Goal: Navigation & Orientation: Understand site structure

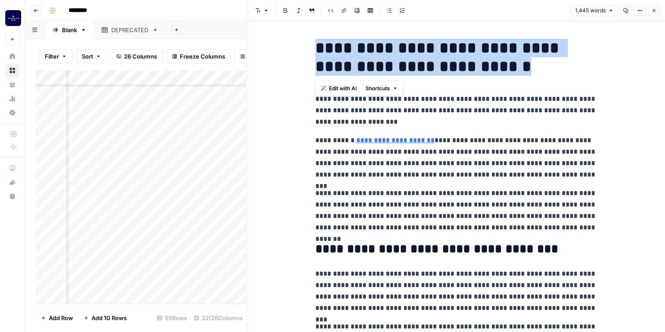
scroll to position [619, 1386]
click at [657, 9] on button "Close" at bounding box center [654, 10] width 11 height 11
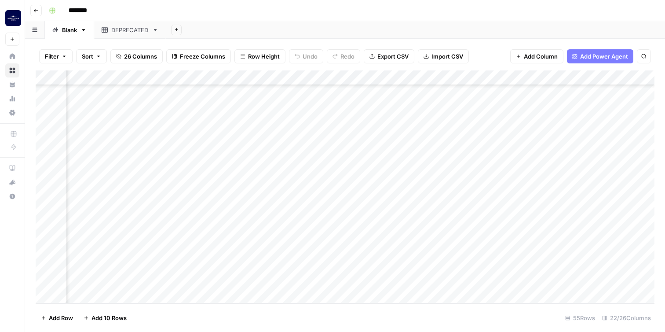
scroll to position [619, 401]
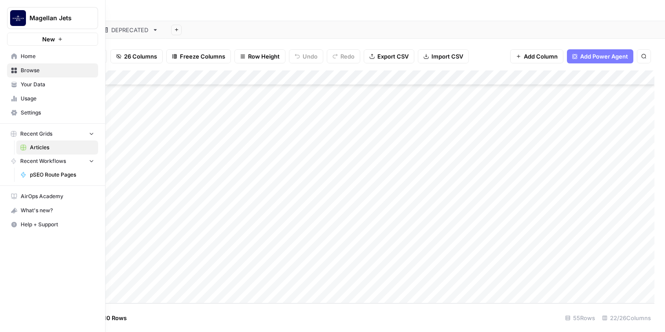
click at [37, 52] on span "Home" at bounding box center [57, 56] width 73 height 8
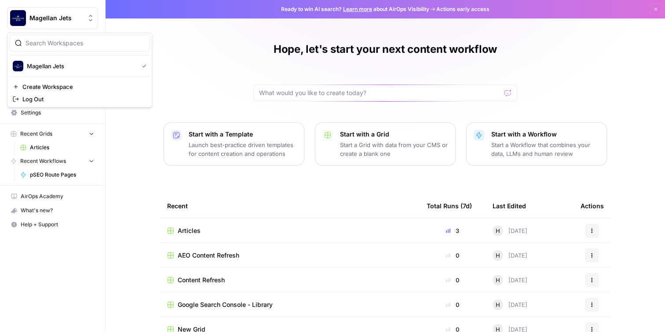
click at [56, 15] on span "Magellan Jets" at bounding box center [55, 18] width 53 height 9
click at [417, 7] on span "Ready to win AI search? Learn more about AirOps Visibility" at bounding box center [355, 9] width 148 height 8
click at [52, 70] on span "Browse" at bounding box center [57, 70] width 73 height 8
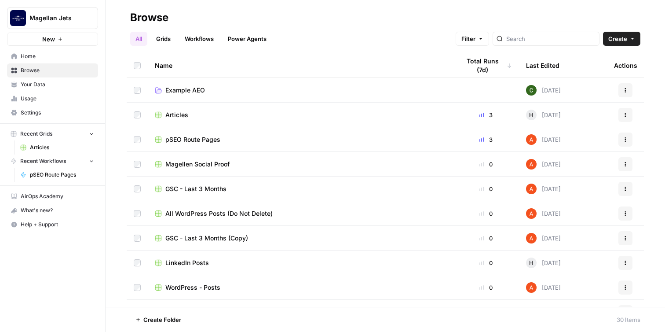
scroll to position [510, 0]
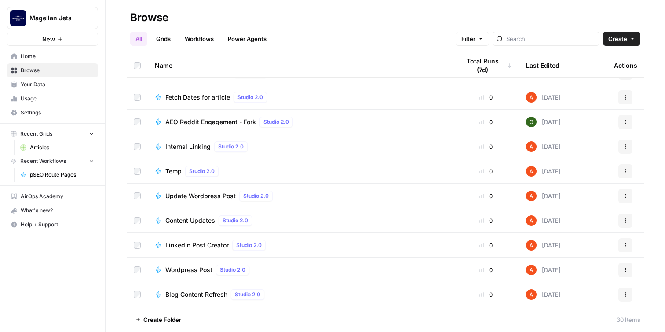
click at [22, 85] on span "Your Data" at bounding box center [57, 85] width 73 height 8
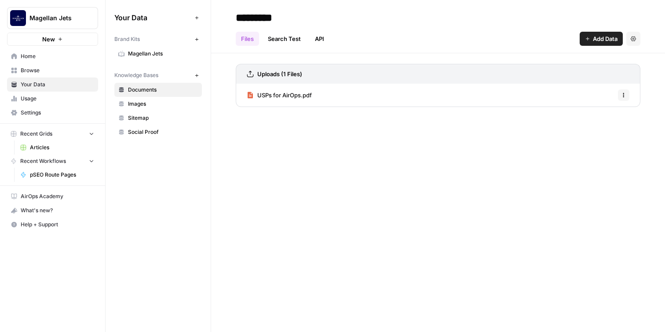
click at [24, 99] on span "Usage" at bounding box center [57, 99] width 73 height 8
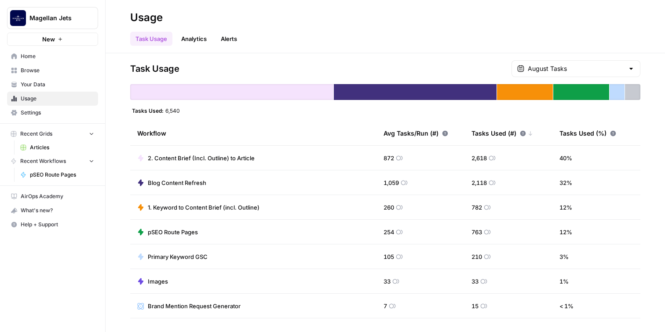
click at [25, 117] on link "Settings" at bounding box center [52, 113] width 91 height 14
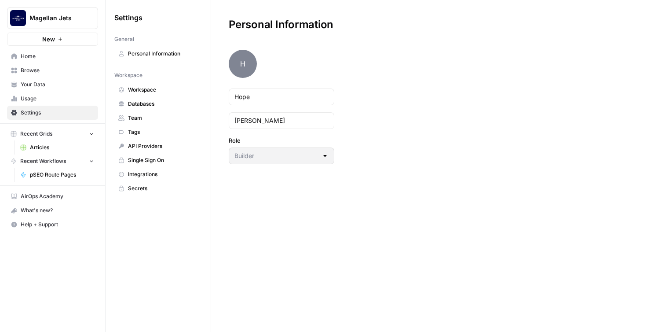
click at [33, 15] on span "Magellan Jets" at bounding box center [55, 18] width 53 height 9
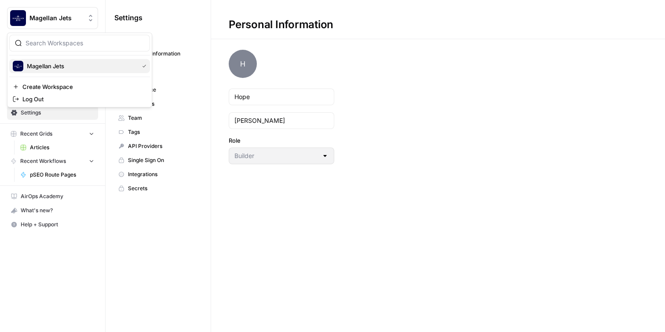
click at [39, 63] on span "Magellan Jets" at bounding box center [81, 66] width 108 height 9
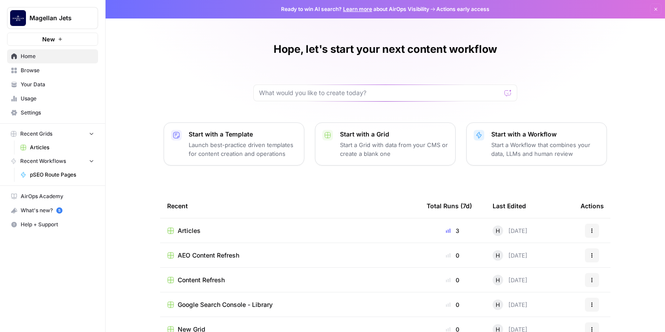
click at [36, 205] on div "What's new? 5" at bounding box center [52, 210] width 90 height 13
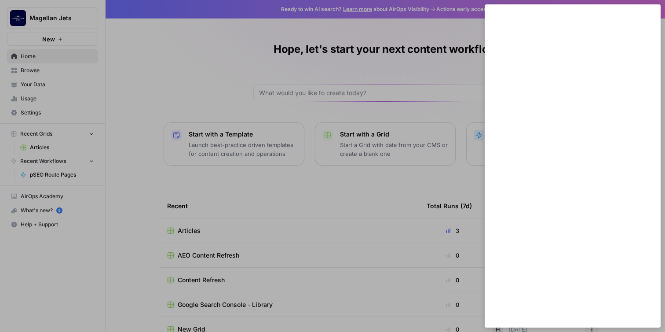
click at [408, 191] on div at bounding box center [332, 166] width 665 height 332
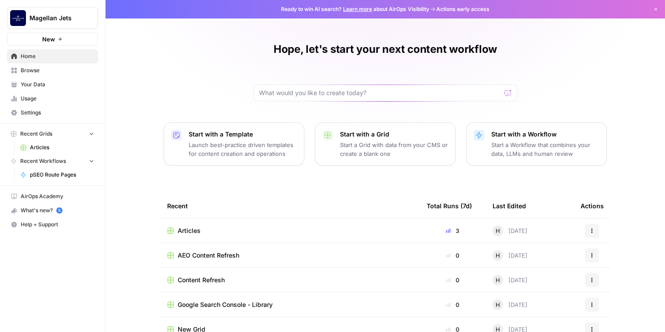
click at [82, 160] on button "Recent Workflows" at bounding box center [52, 160] width 91 height 13
